Goal: Transaction & Acquisition: Purchase product/service

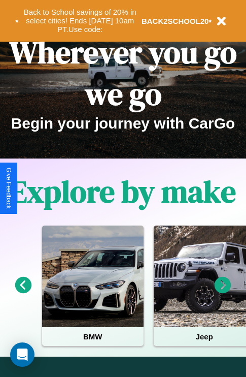
scroll to position [156, 0]
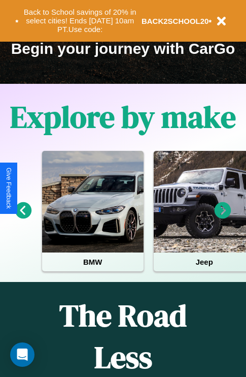
click at [223, 217] on icon at bounding box center [223, 210] width 17 height 17
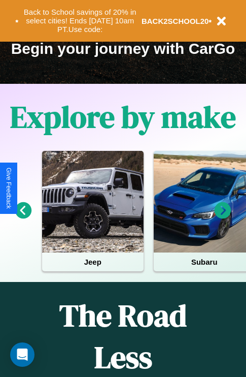
click at [223, 217] on icon at bounding box center [223, 210] width 17 height 17
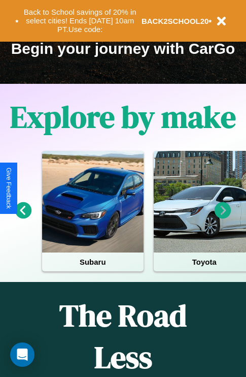
click at [23, 217] on icon at bounding box center [23, 210] width 17 height 17
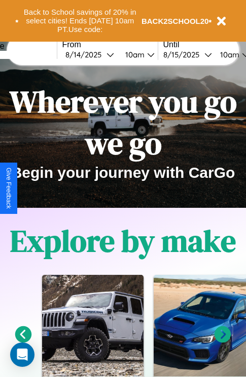
scroll to position [0, 0]
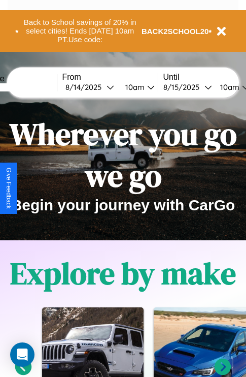
click at [34, 87] on input "text" at bounding box center [19, 87] width 76 height 8
type input "*******"
click at [102, 87] on div "8 / 14 / 2025" at bounding box center [86, 87] width 41 height 10
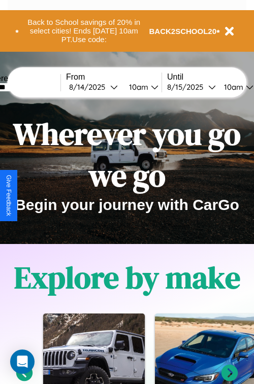
select select "*"
select select "****"
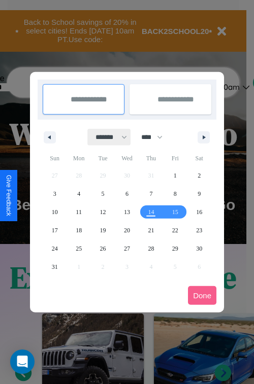
click at [107, 137] on select "******* ******** ***** ***** *** **** **** ****** ********* ******* ******** **…" at bounding box center [109, 137] width 43 height 17
select select "*"
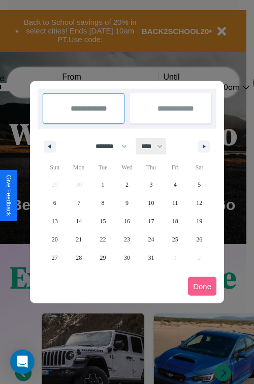
click at [156, 146] on select "**** **** **** **** **** **** **** **** **** **** **** **** **** **** **** ****…" at bounding box center [151, 146] width 30 height 17
select select "****"
click at [151, 239] on span "23" at bounding box center [151, 240] width 6 height 18
type input "**********"
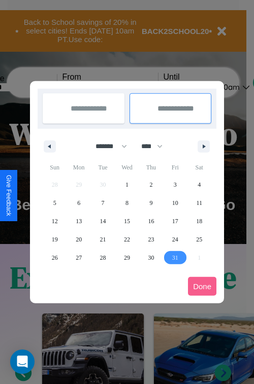
click at [175, 257] on span "31" at bounding box center [175, 258] width 6 height 18
type input "**********"
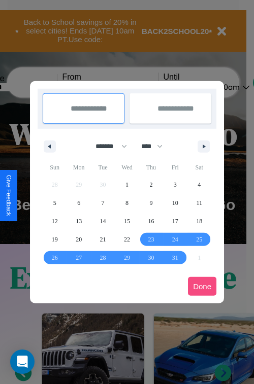
click at [202, 286] on button "Done" at bounding box center [202, 286] width 28 height 19
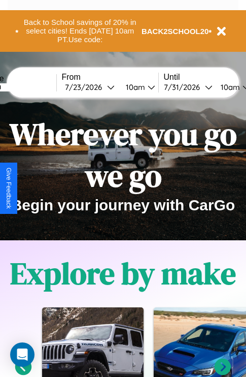
click at [147, 87] on div "10am" at bounding box center [134, 87] width 27 height 10
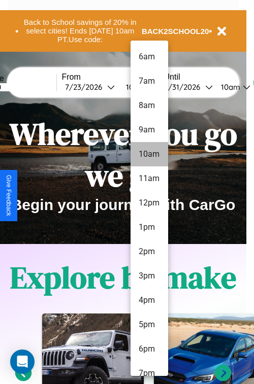
click at [149, 154] on li "10am" at bounding box center [150, 154] width 38 height 24
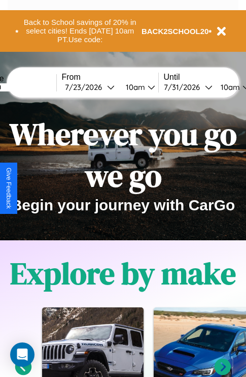
scroll to position [0, 38]
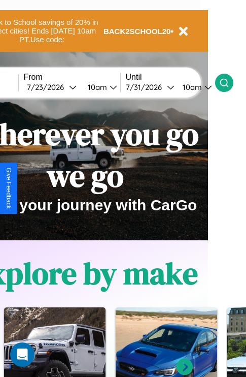
click at [230, 82] on icon at bounding box center [224, 83] width 10 height 10
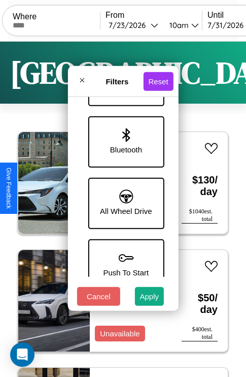
scroll to position [698, 0]
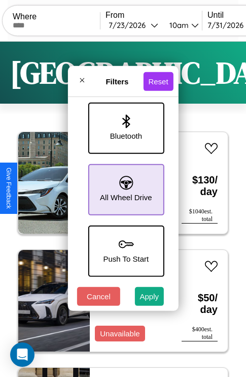
click at [124, 184] on icon at bounding box center [126, 183] width 14 height 14
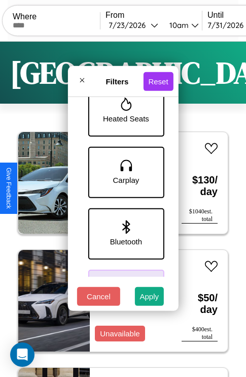
scroll to position [576, 0]
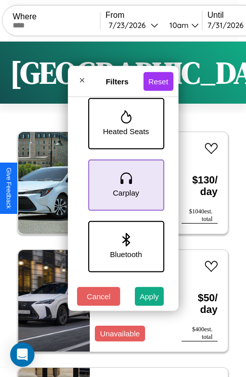
click at [124, 183] on icon at bounding box center [125, 178] width 15 height 15
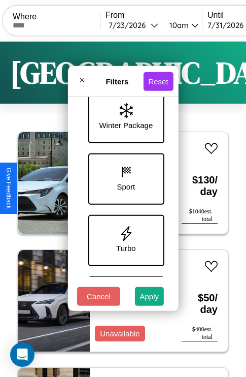
scroll to position [331, 0]
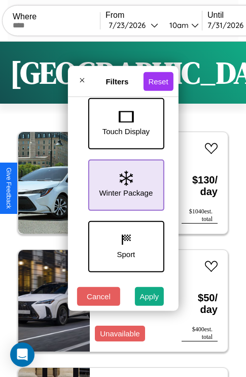
click at [124, 183] on icon at bounding box center [125, 178] width 13 height 15
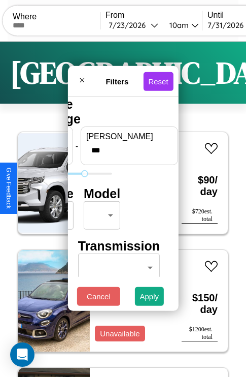
type input "***"
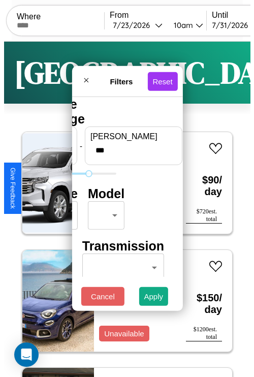
scroll to position [0, 0]
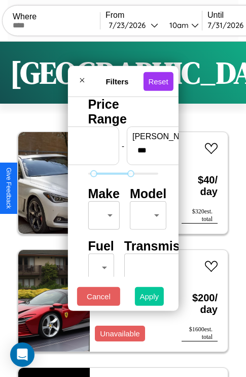
type input "**"
click at [150, 299] on button "Apply" at bounding box center [149, 296] width 29 height 19
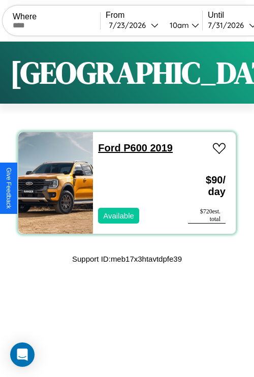
click at [106, 148] on link "Ford P600 2019" at bounding box center [135, 147] width 75 height 11
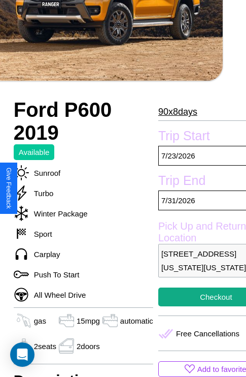
scroll to position [266, 43]
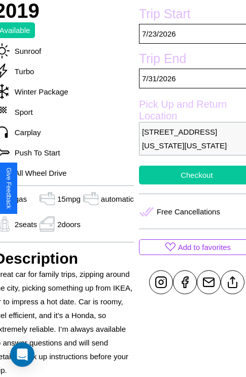
click at [188, 184] on button "Checkout" at bounding box center [197, 175] width 116 height 19
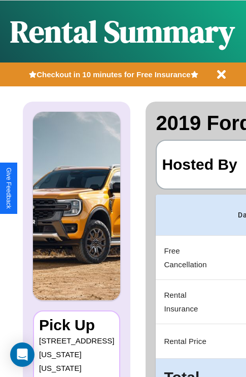
scroll to position [0, 197]
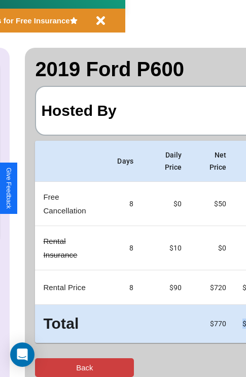
click at [49, 367] on button "Back" at bounding box center [84, 367] width 99 height 19
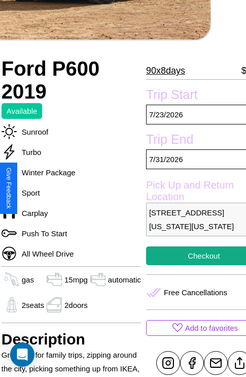
scroll to position [223, 43]
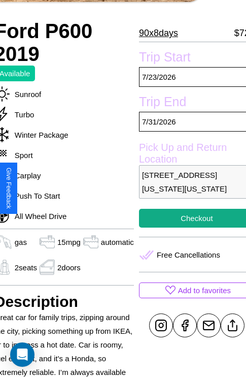
click at [188, 188] on p "[STREET_ADDRESS][US_STATE][US_STATE]" at bounding box center [197, 182] width 116 height 34
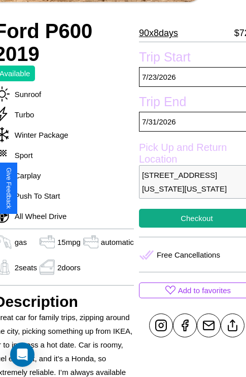
click at [188, 188] on p "[STREET_ADDRESS][US_STATE][US_STATE]" at bounding box center [197, 182] width 116 height 34
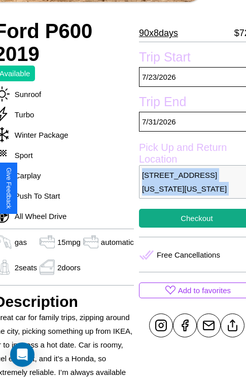
click at [188, 188] on p "[STREET_ADDRESS][US_STATE][US_STATE]" at bounding box center [197, 182] width 116 height 34
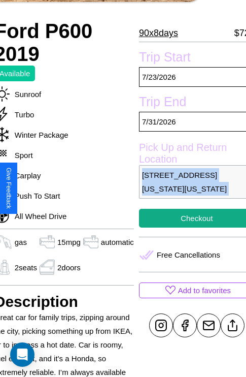
click at [188, 188] on p "[STREET_ADDRESS][US_STATE][US_STATE]" at bounding box center [197, 182] width 116 height 34
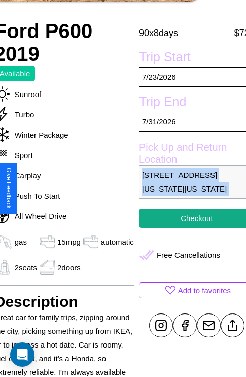
click at [188, 188] on p "[STREET_ADDRESS][US_STATE][US_STATE]" at bounding box center [197, 182] width 116 height 34
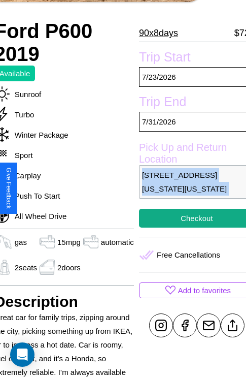
click at [188, 188] on p "[STREET_ADDRESS][US_STATE][US_STATE]" at bounding box center [197, 182] width 116 height 34
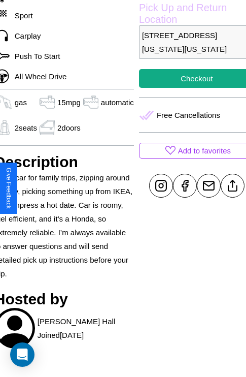
scroll to position [373, 43]
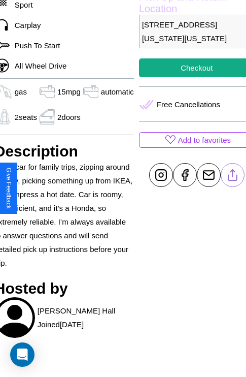
click at [233, 177] on line at bounding box center [233, 173] width 0 height 7
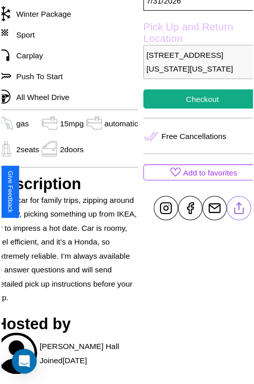
scroll to position [338, 43]
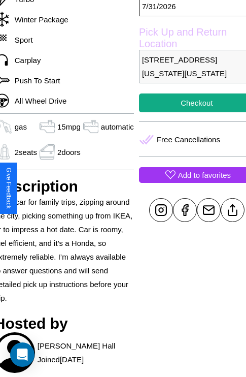
click at [188, 182] on p "Add to favorites" at bounding box center [204, 175] width 53 height 14
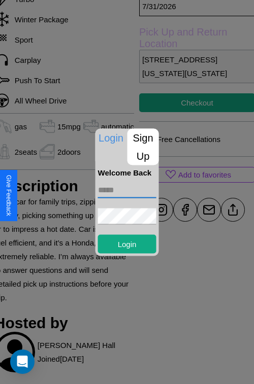
click at [127, 192] on input "text" at bounding box center [127, 190] width 58 height 16
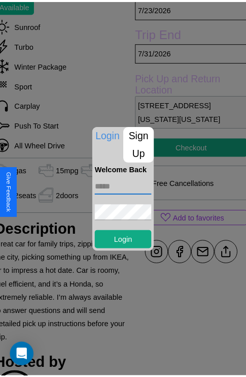
scroll to position [263, 43]
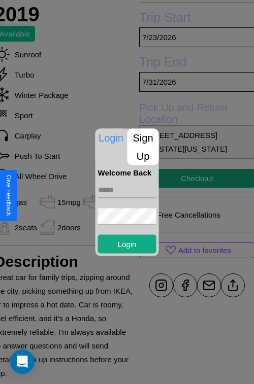
click at [188, 192] on div at bounding box center [127, 192] width 254 height 384
